Goal: Find specific page/section: Find specific page/section

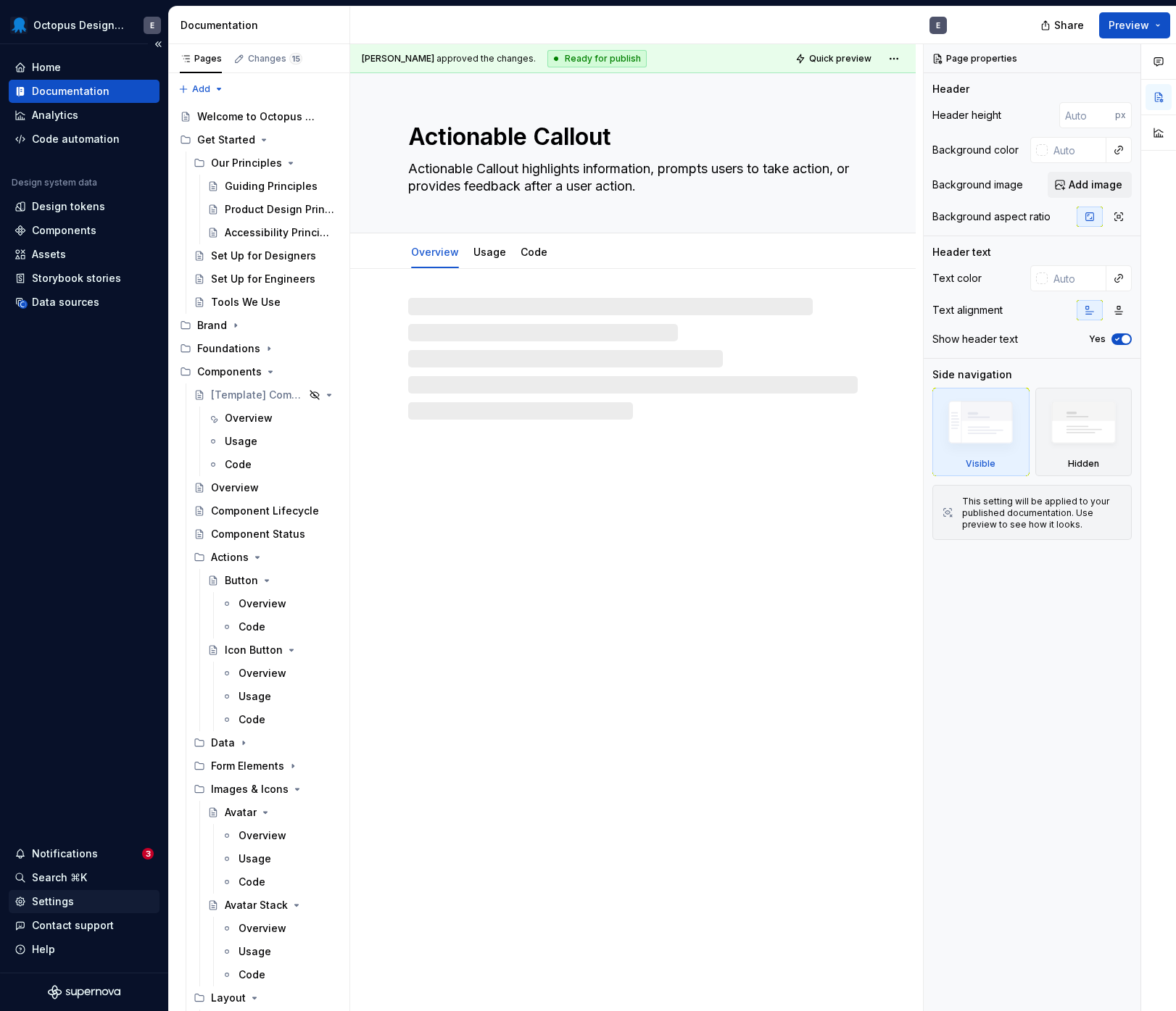
click at [69, 894] on div "Settings" at bounding box center [53, 901] width 42 height 15
type textarea "*"
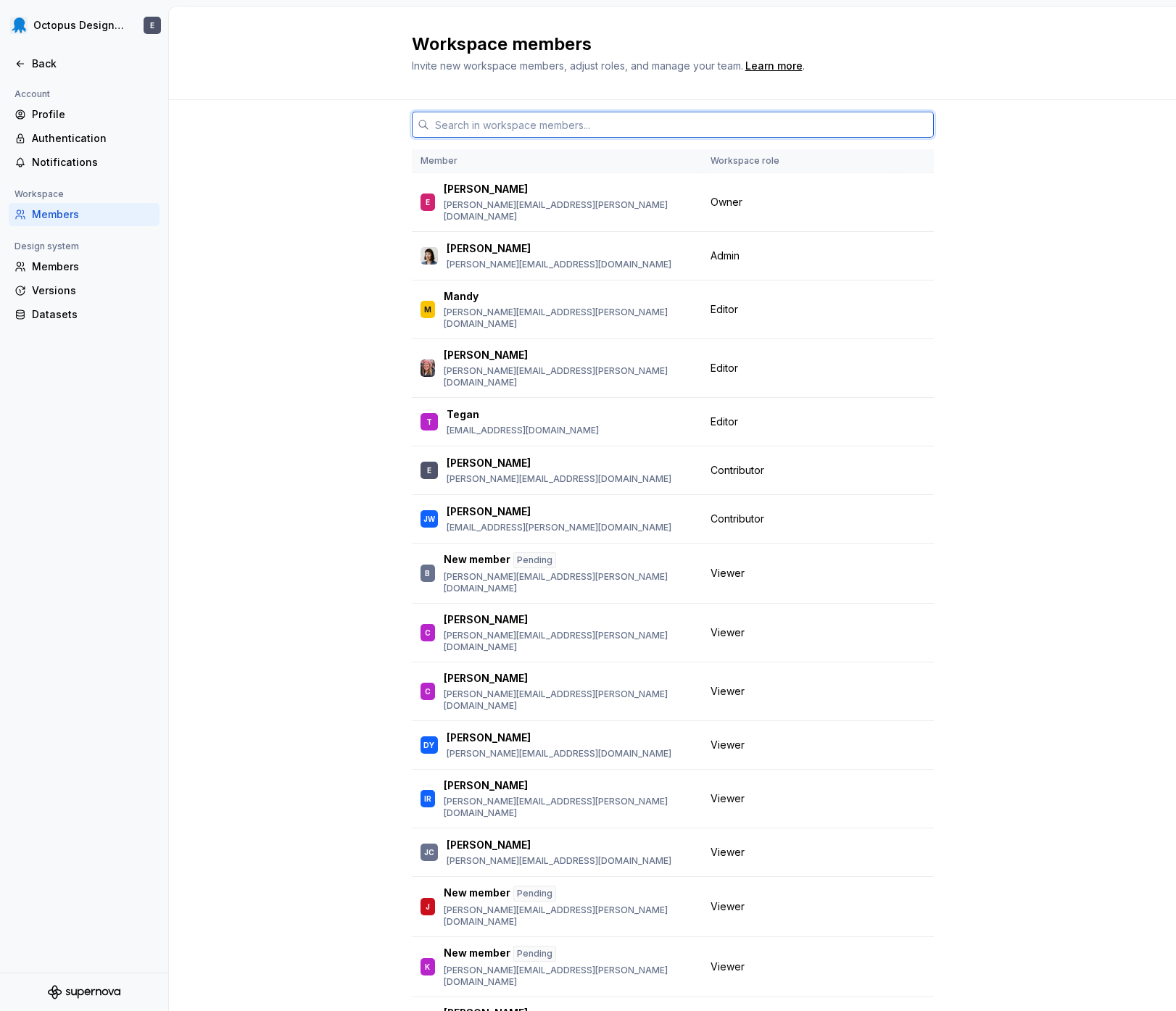
click at [506, 124] on input "text" at bounding box center [682, 124] width 505 height 26
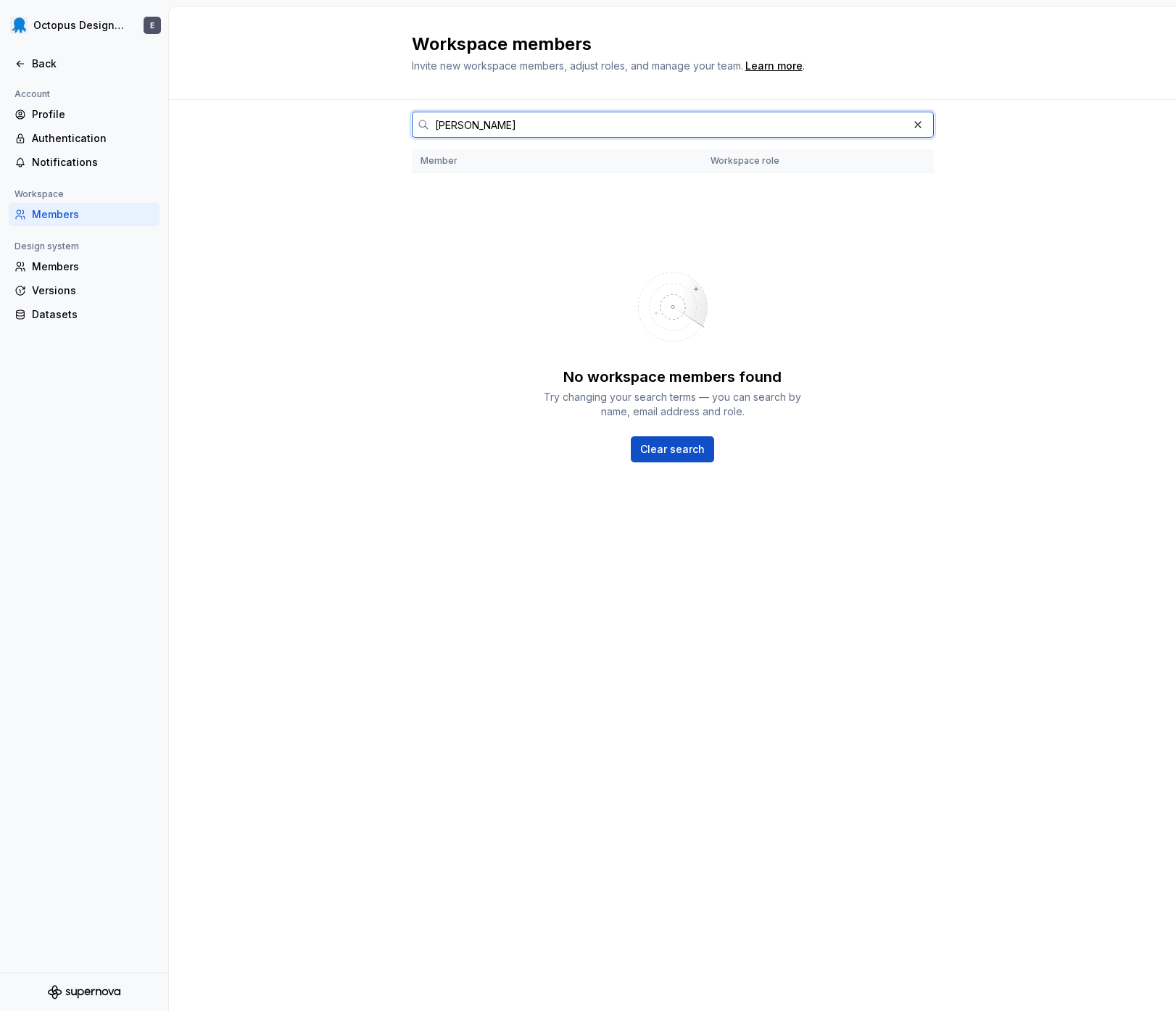
type input "[PERSON_NAME]"
click at [922, 128] on button "button" at bounding box center [917, 124] width 20 height 20
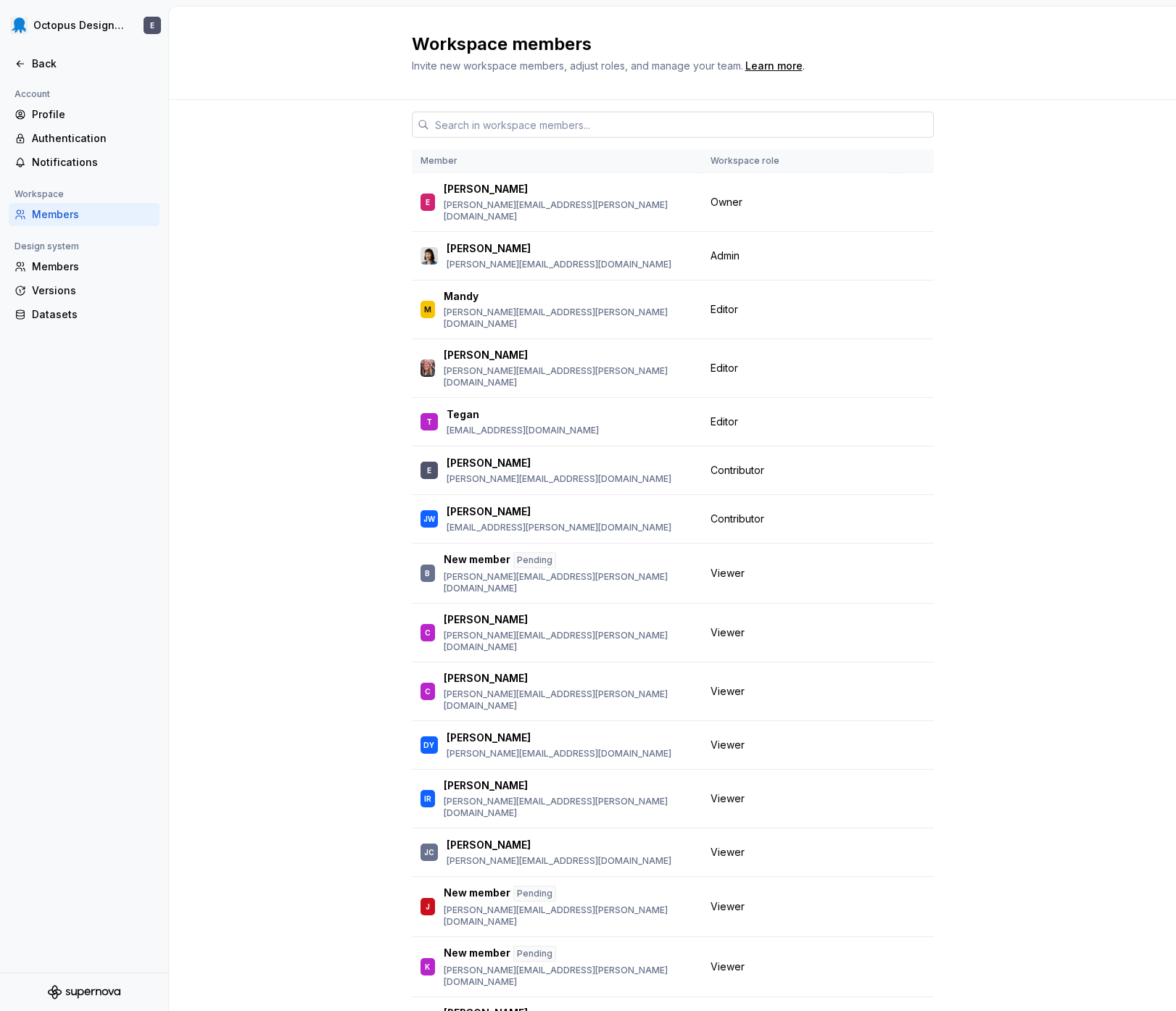
click at [300, 569] on div "Member Workspace role E [PERSON_NAME] [PERSON_NAME][EMAIL_ADDRESS][PERSON_NAME]…" at bounding box center [672, 602] width 1007 height 1005
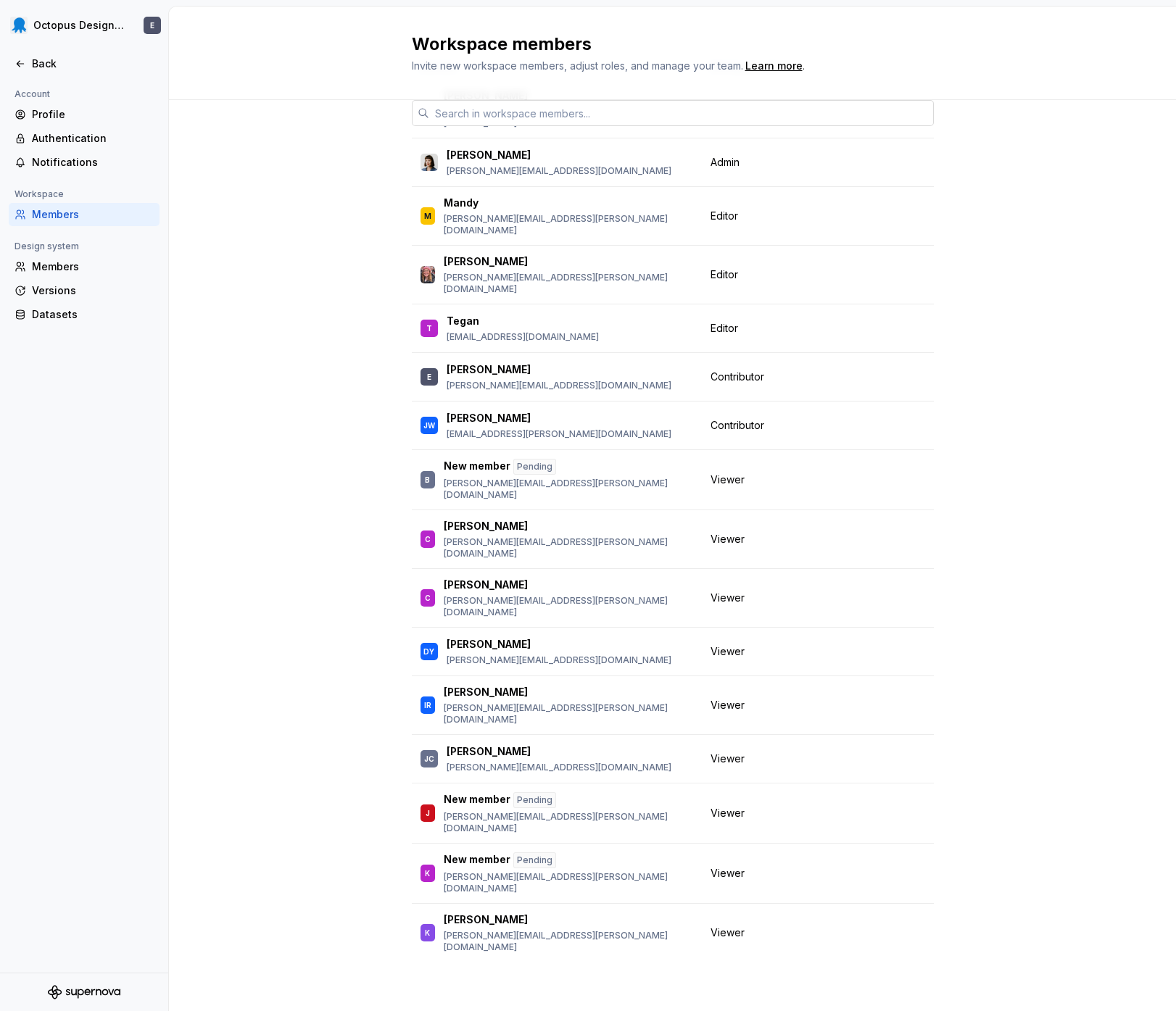
click at [228, 255] on div "Member Workspace role E [PERSON_NAME] [PERSON_NAME][EMAIL_ADDRESS][PERSON_NAME]…" at bounding box center [672, 509] width 1007 height 1005
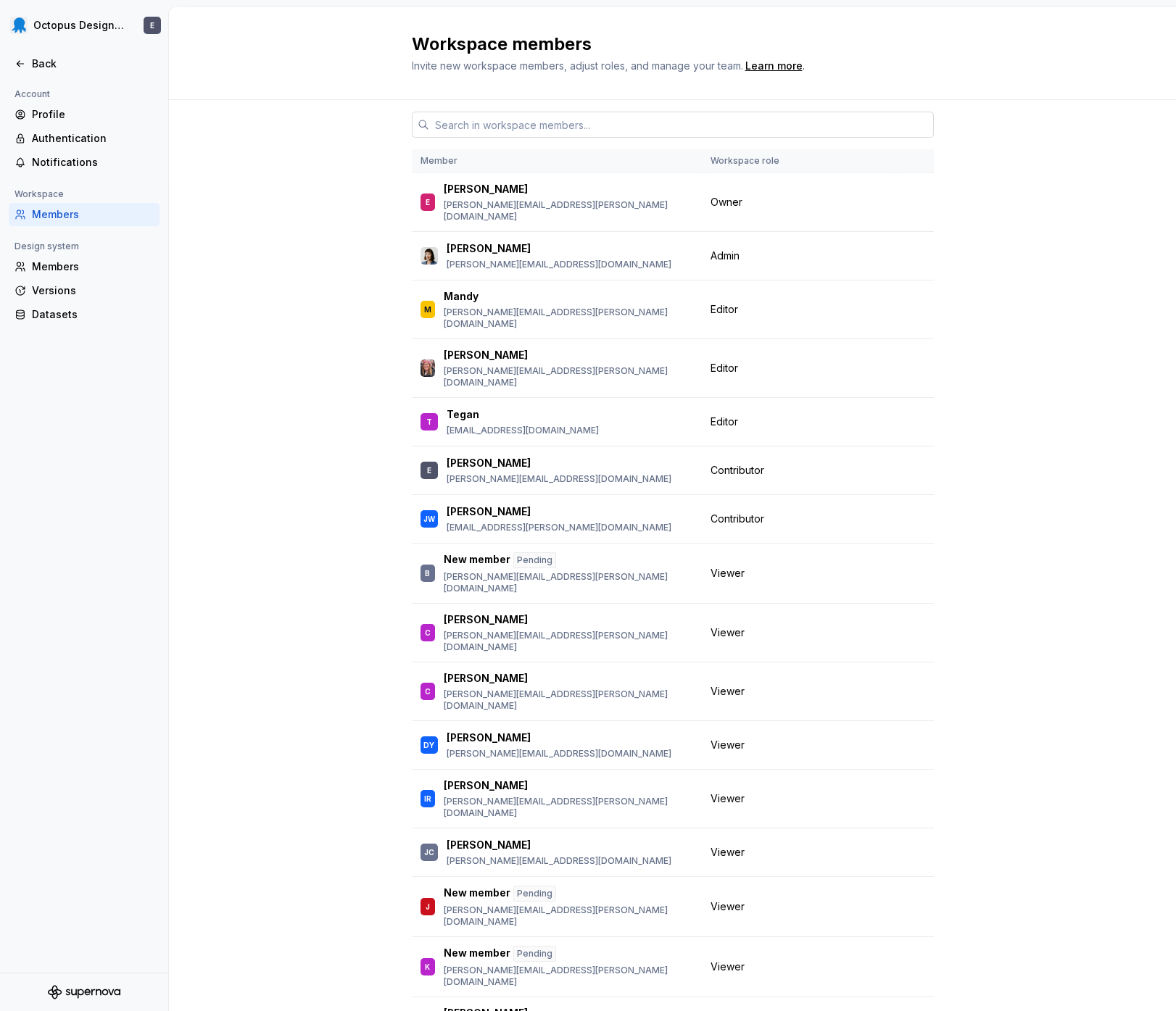
click at [357, 553] on div "Member Workspace role E [PERSON_NAME] [PERSON_NAME][EMAIL_ADDRESS][PERSON_NAME]…" at bounding box center [672, 602] width 1007 height 1005
click at [308, 656] on div "Member Workspace role E [PERSON_NAME] [PERSON_NAME][EMAIL_ADDRESS][PERSON_NAME]…" at bounding box center [672, 602] width 1007 height 1005
